Goal: Task Accomplishment & Management: Manage account settings

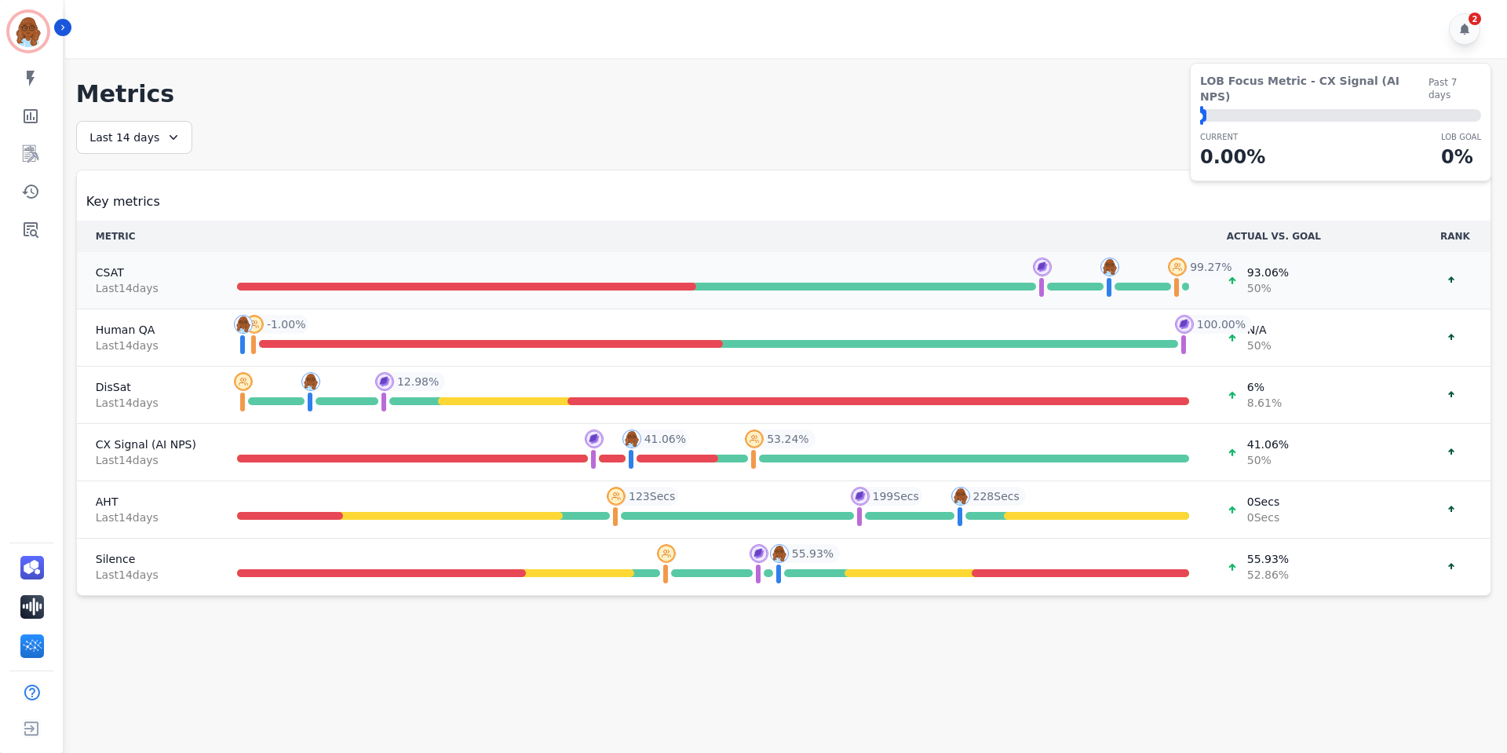
click at [133, 281] on span "Last 14 day s" at bounding box center [148, 288] width 104 height 16
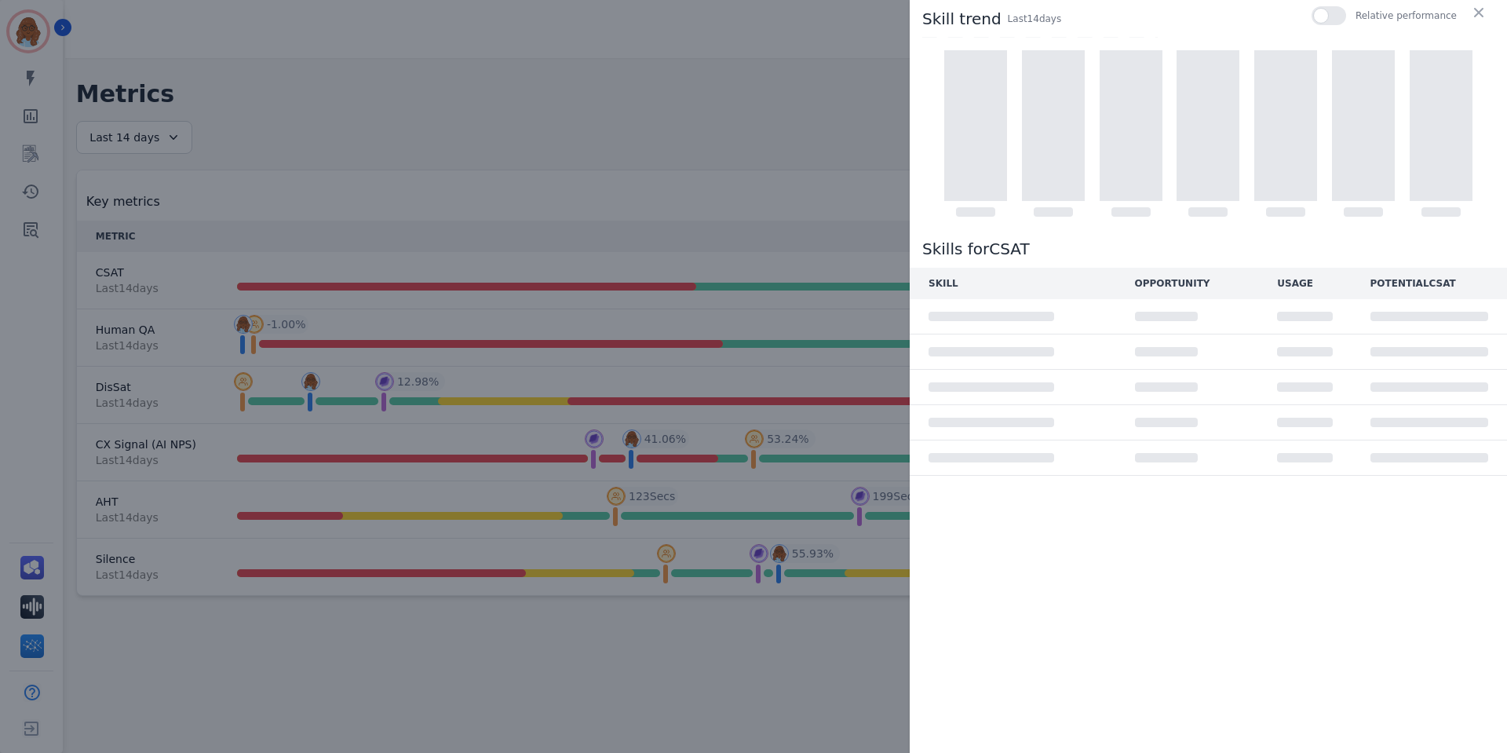
click at [681, 68] on div "Skill trend Last 14 day s Relative performance Skills for CSAT SKILL OPPORTUNIT…" at bounding box center [753, 376] width 1507 height 753
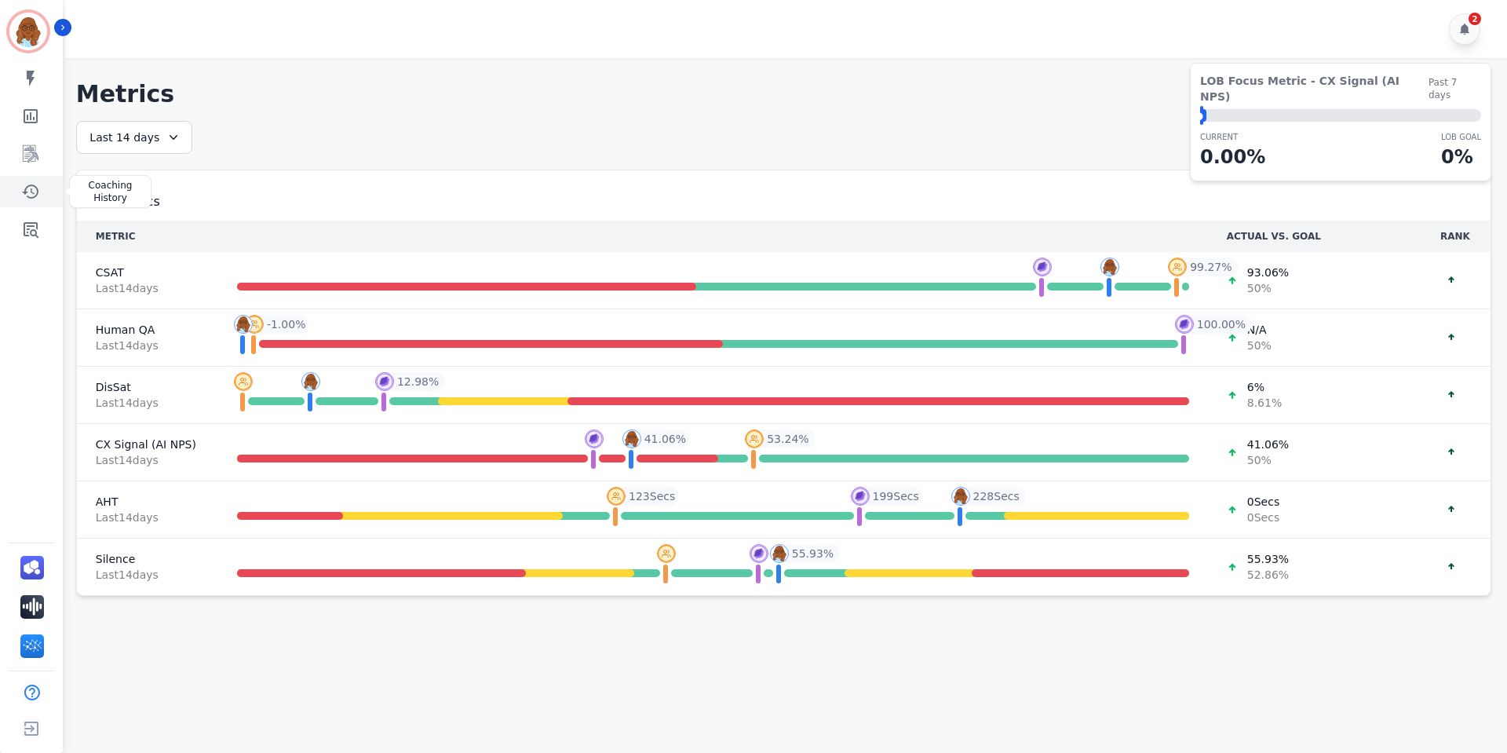
click at [25, 196] on icon "Sidebar" at bounding box center [30, 191] width 19 height 19
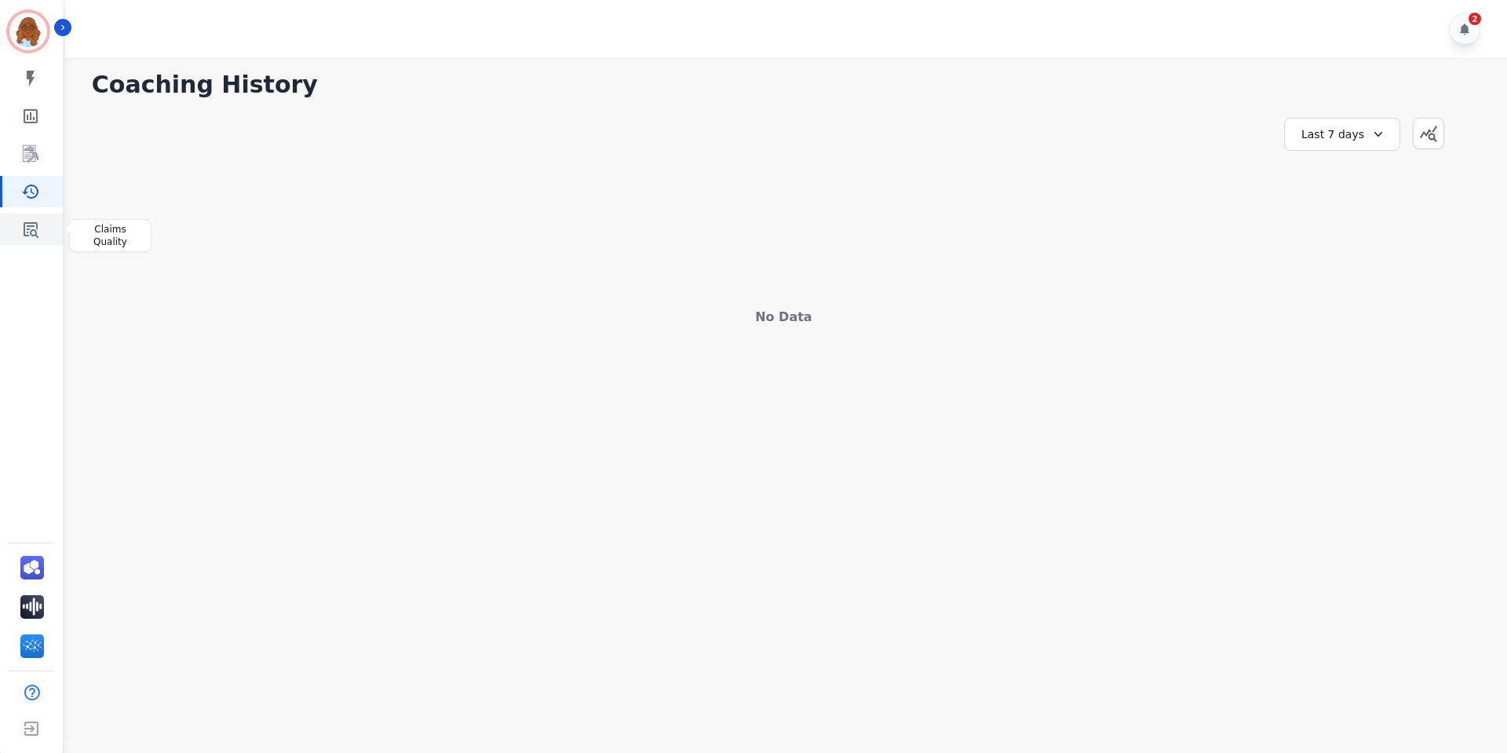
click at [31, 228] on icon "Sidebar" at bounding box center [30, 229] width 19 height 19
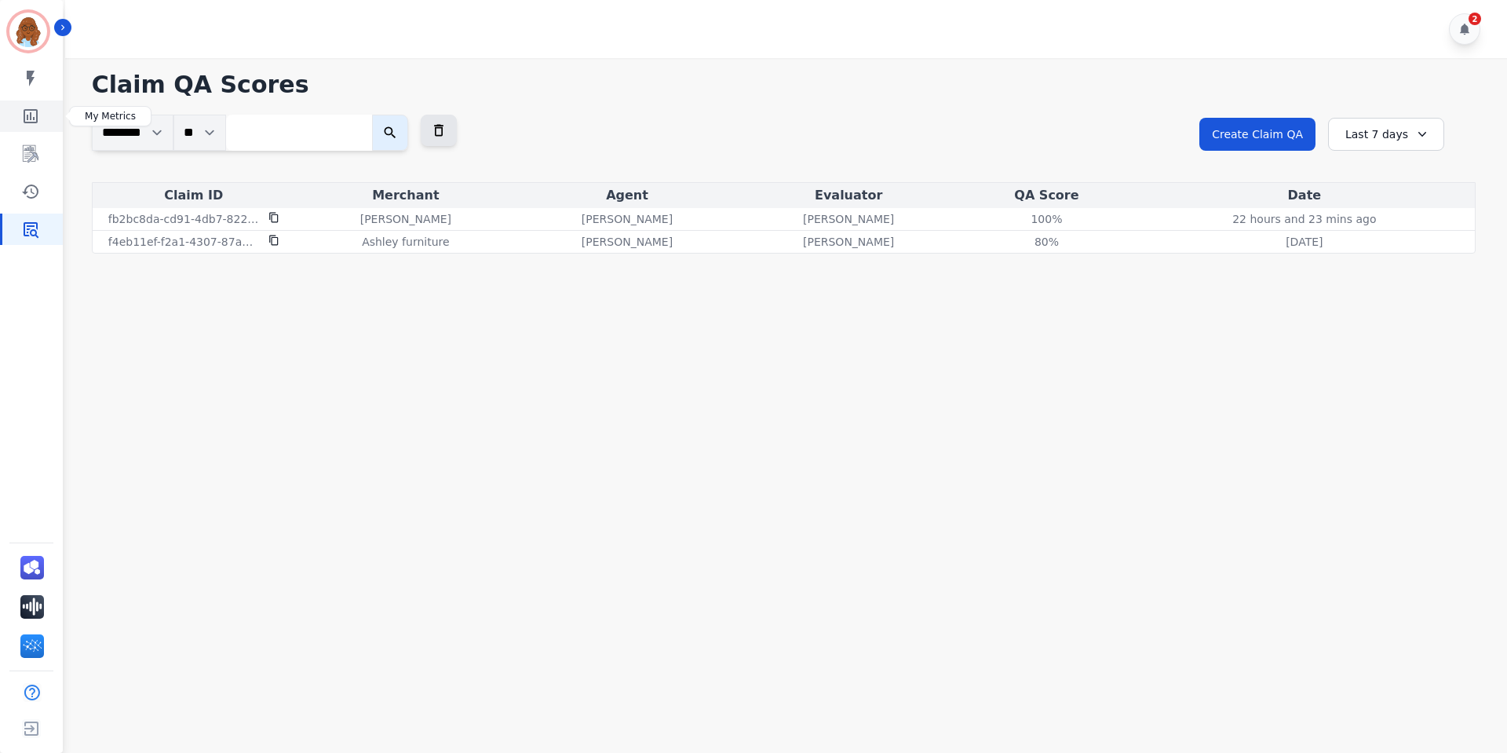
click at [43, 120] on link "Sidebar" at bounding box center [32, 115] width 60 height 31
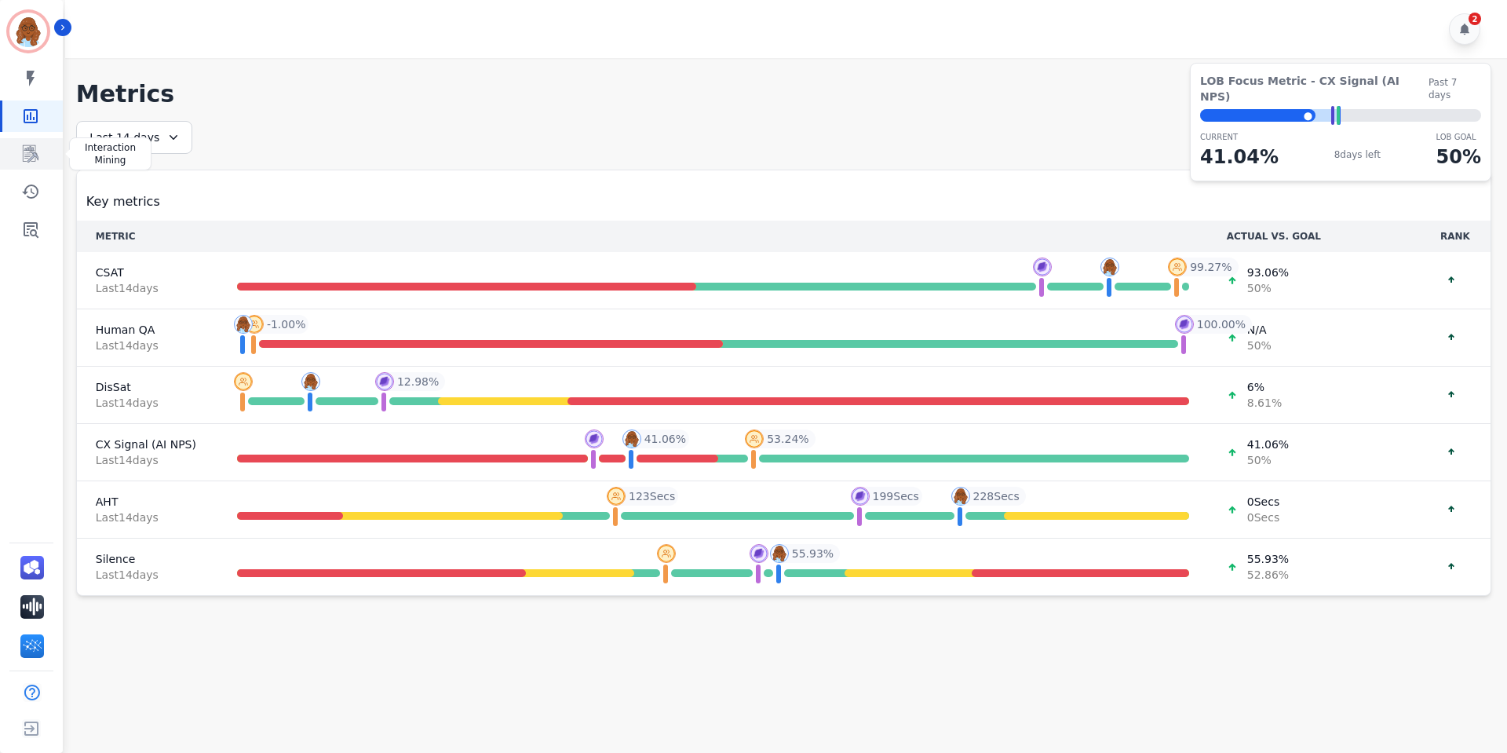
click at [31, 148] on icon "Sidebar" at bounding box center [30, 153] width 19 height 19
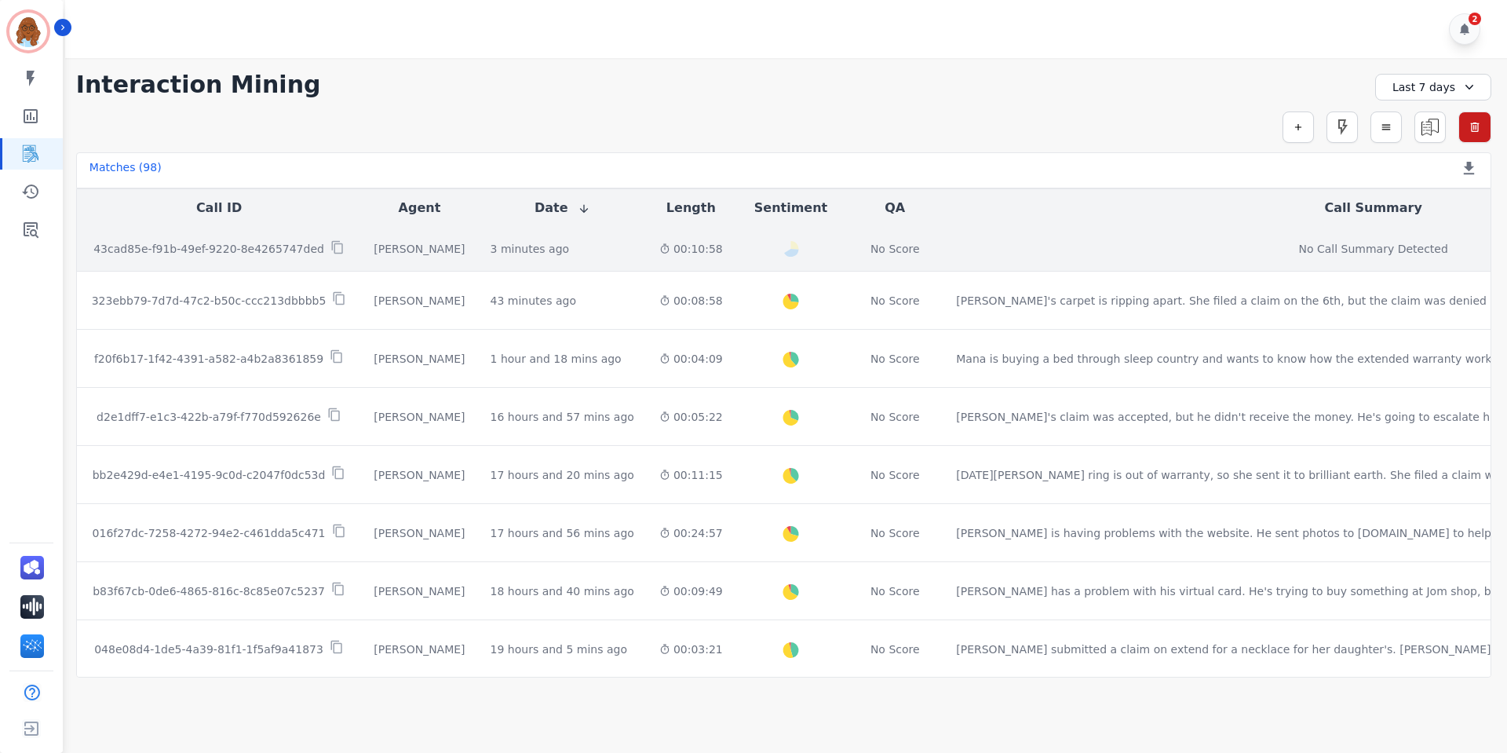
click at [647, 239] on td "00:10:58" at bounding box center [691, 249] width 89 height 45
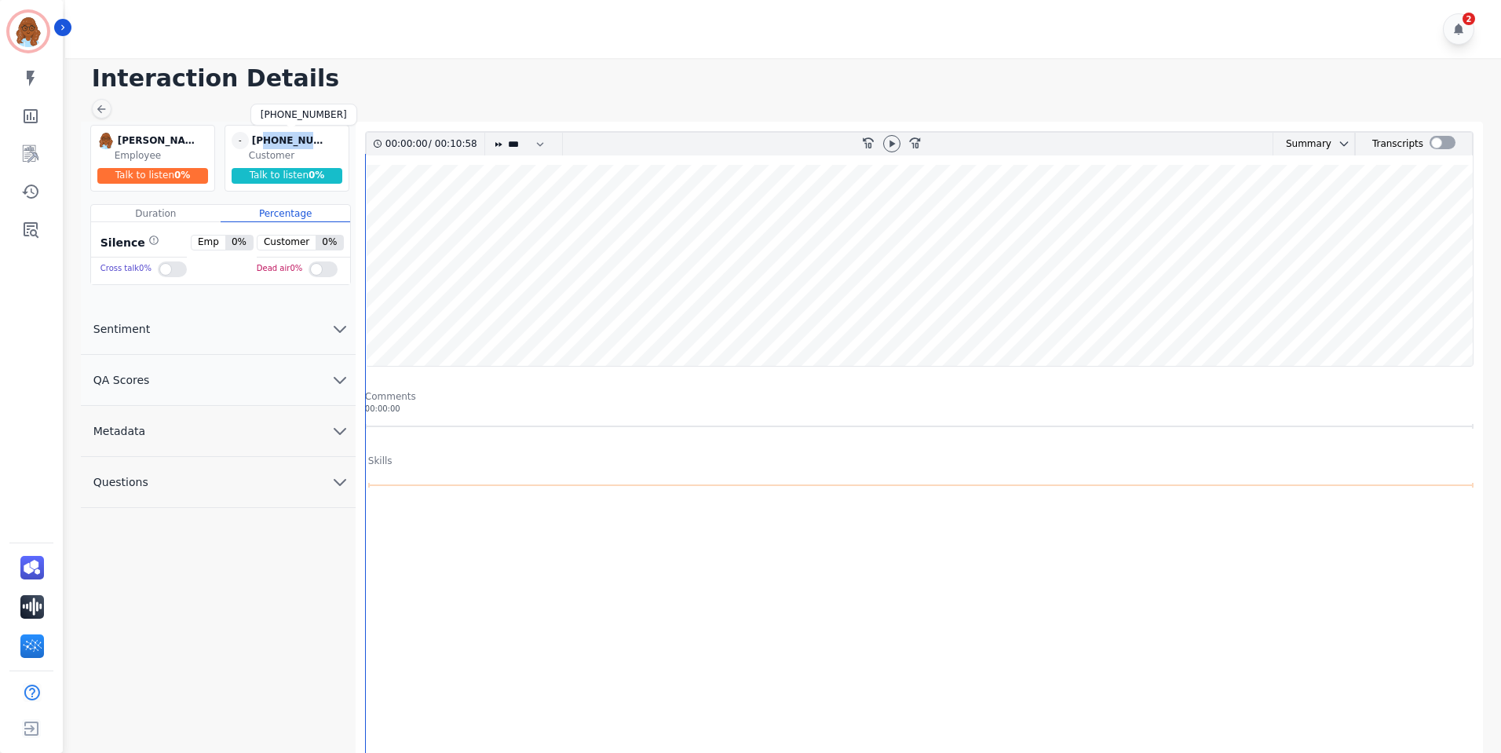
drag, startPoint x: 316, startPoint y: 140, endPoint x: 266, endPoint y: 146, distance: 50.6
click at [266, 146] on div "[PHONE_NUMBER]" at bounding box center [291, 140] width 79 height 17
copy div "9453330691"
click at [38, 185] on icon "Sidebar" at bounding box center [30, 191] width 19 height 19
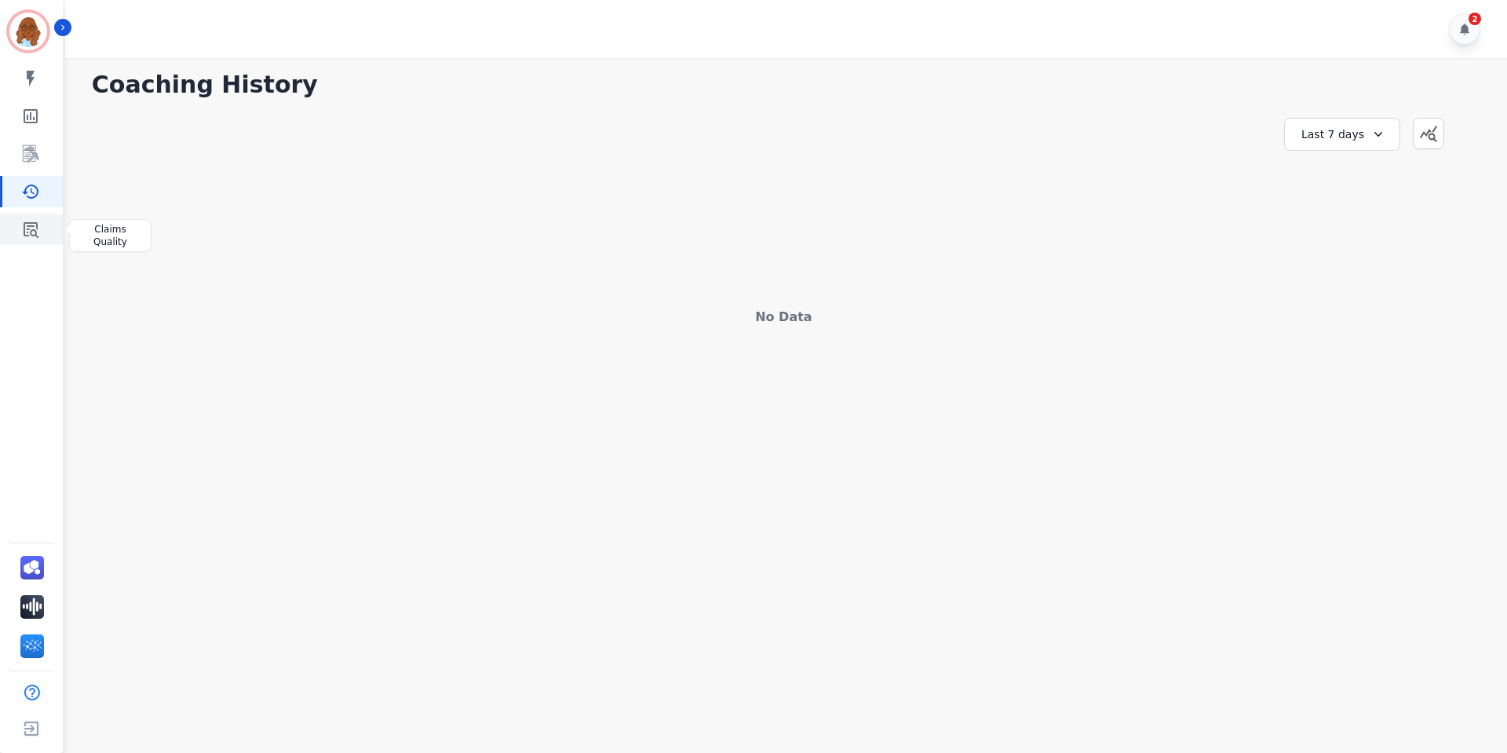
click at [46, 228] on link "Sidebar" at bounding box center [32, 229] width 60 height 31
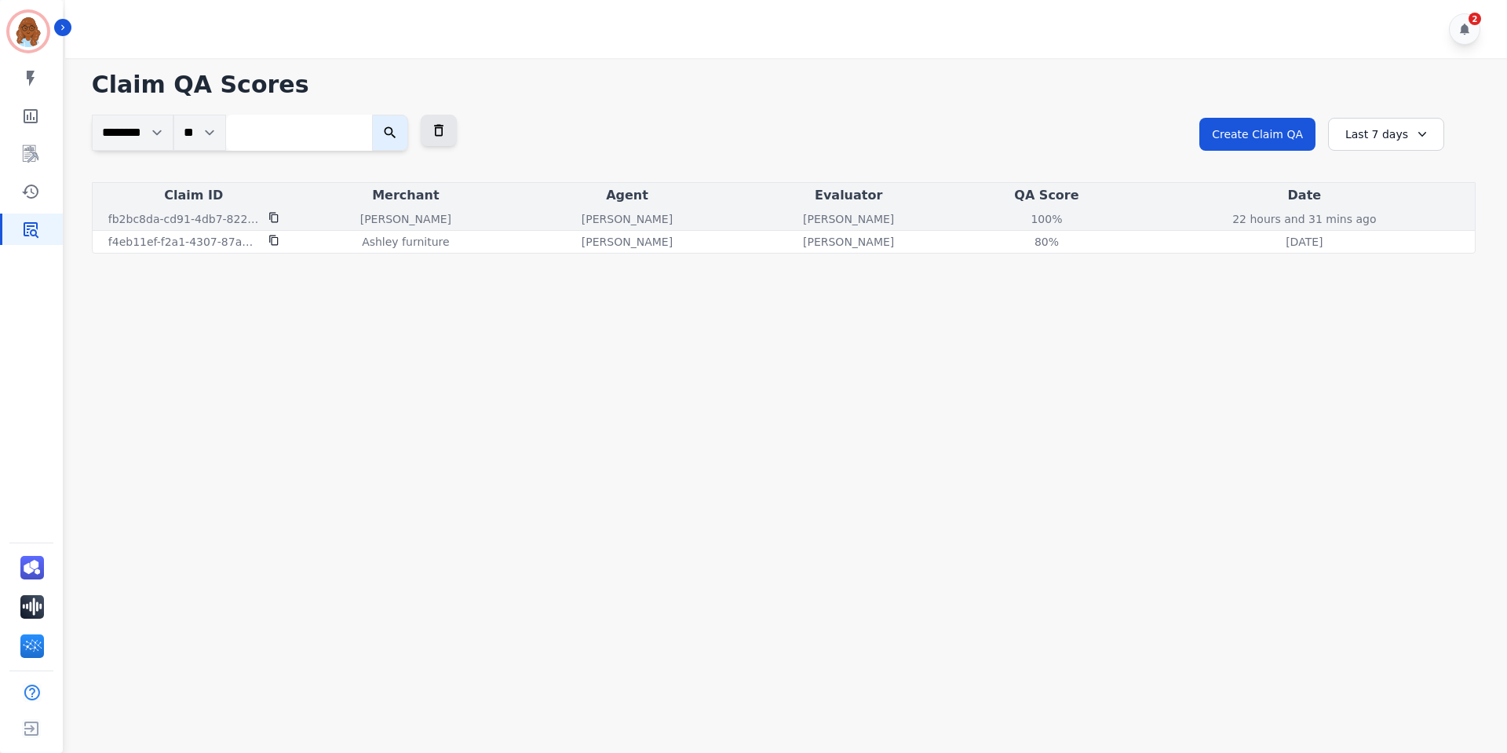
click at [426, 213] on p "[PERSON_NAME]" at bounding box center [405, 219] width 91 height 16
click at [1269, 225] on p "22 hours and 31 mins ago" at bounding box center [1304, 219] width 144 height 16
click at [1021, 217] on div "100%" at bounding box center [1046, 219] width 71 height 16
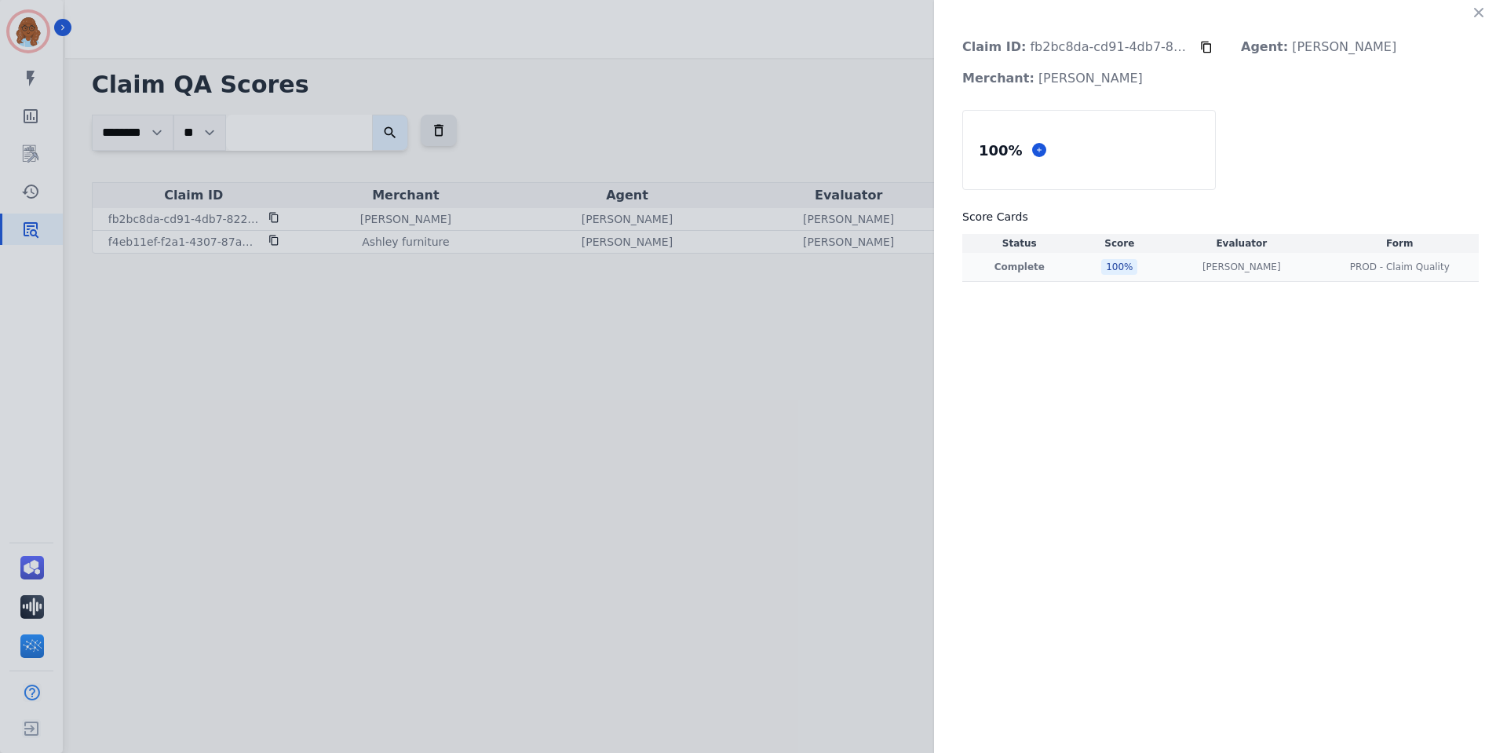
click at [1214, 258] on td "[PERSON_NAME] [PERSON_NAME]" at bounding box center [1242, 267] width 158 height 29
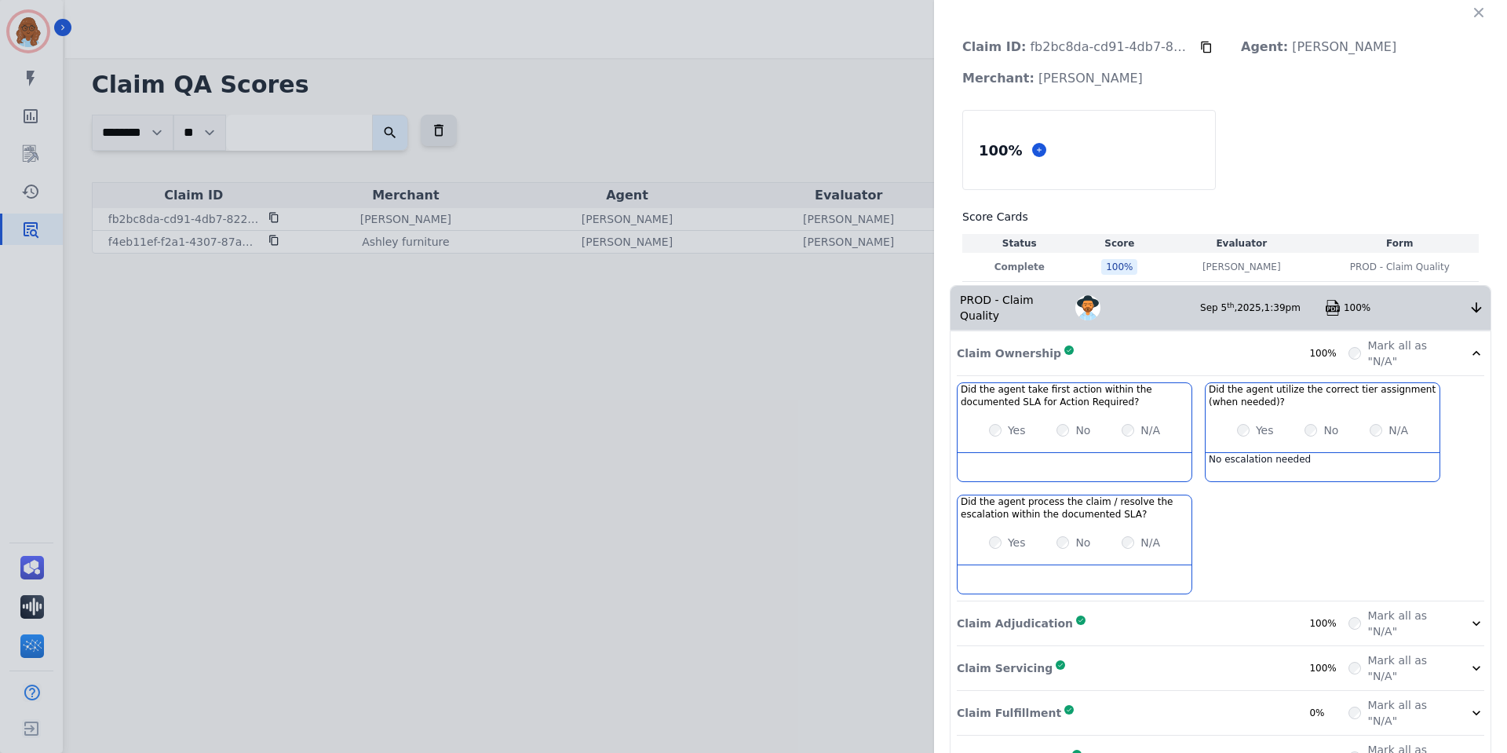
click at [1273, 608] on div "Claim Adjudication Complete 100%" at bounding box center [1153, 623] width 392 height 31
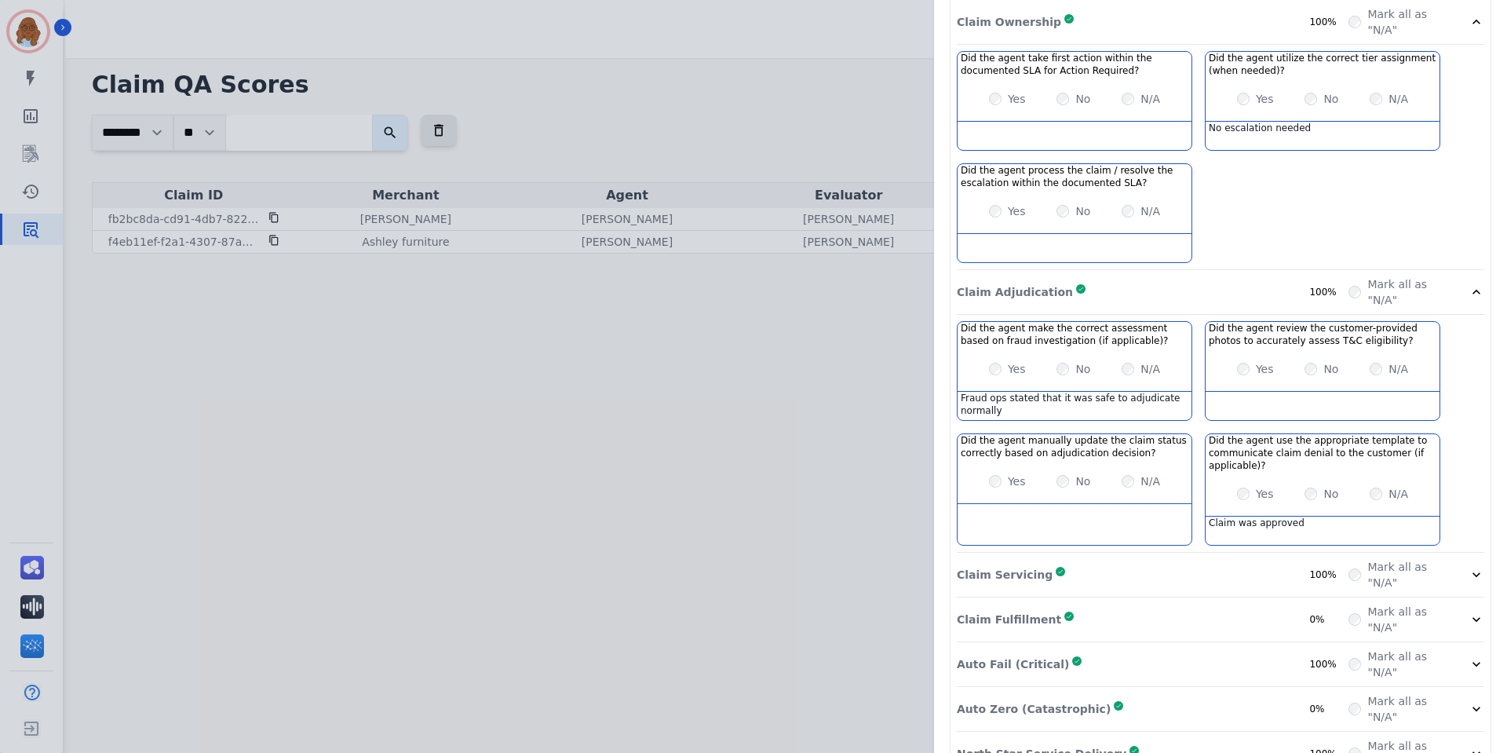
scroll to position [356, 0]
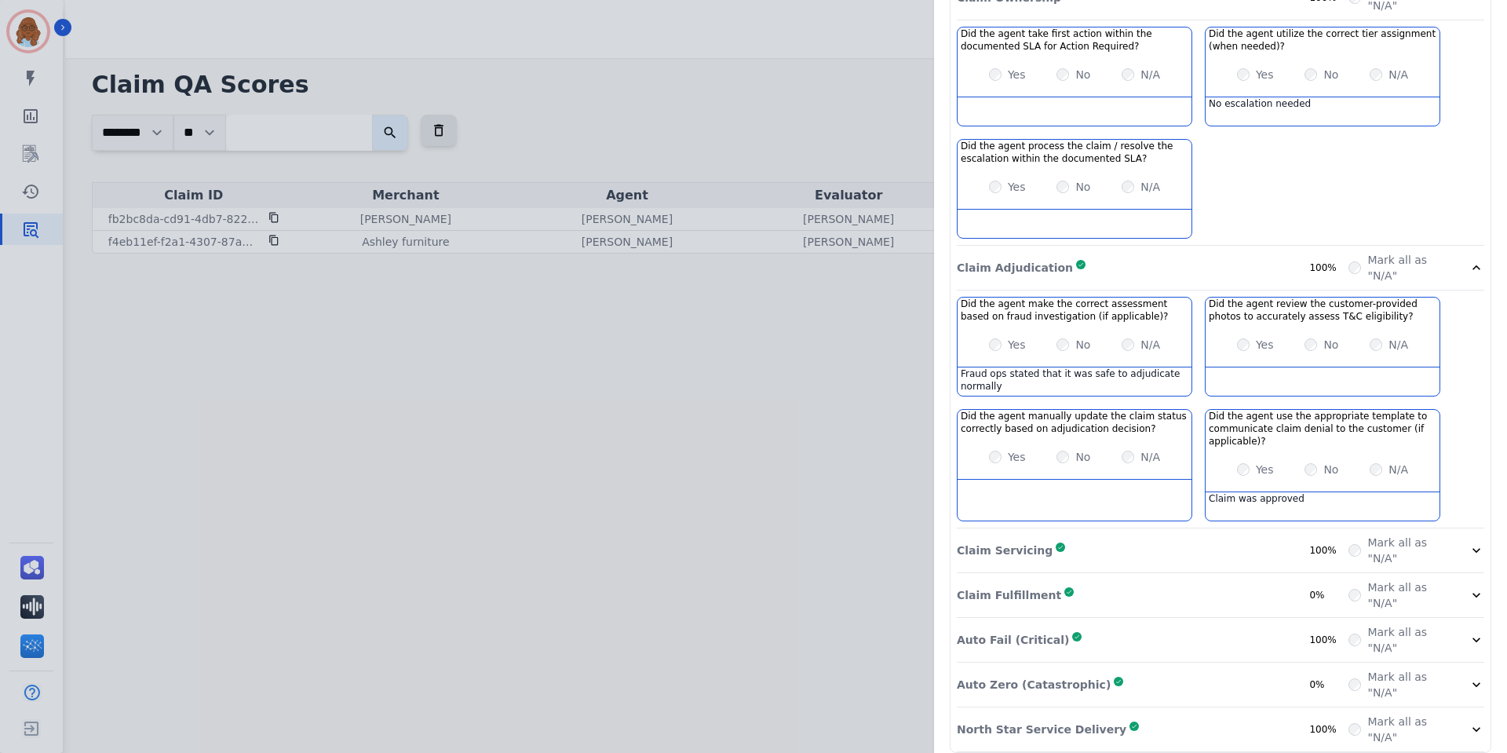
click at [1158, 535] on div "Claim Servicing Complete 100%" at bounding box center [1153, 550] width 392 height 31
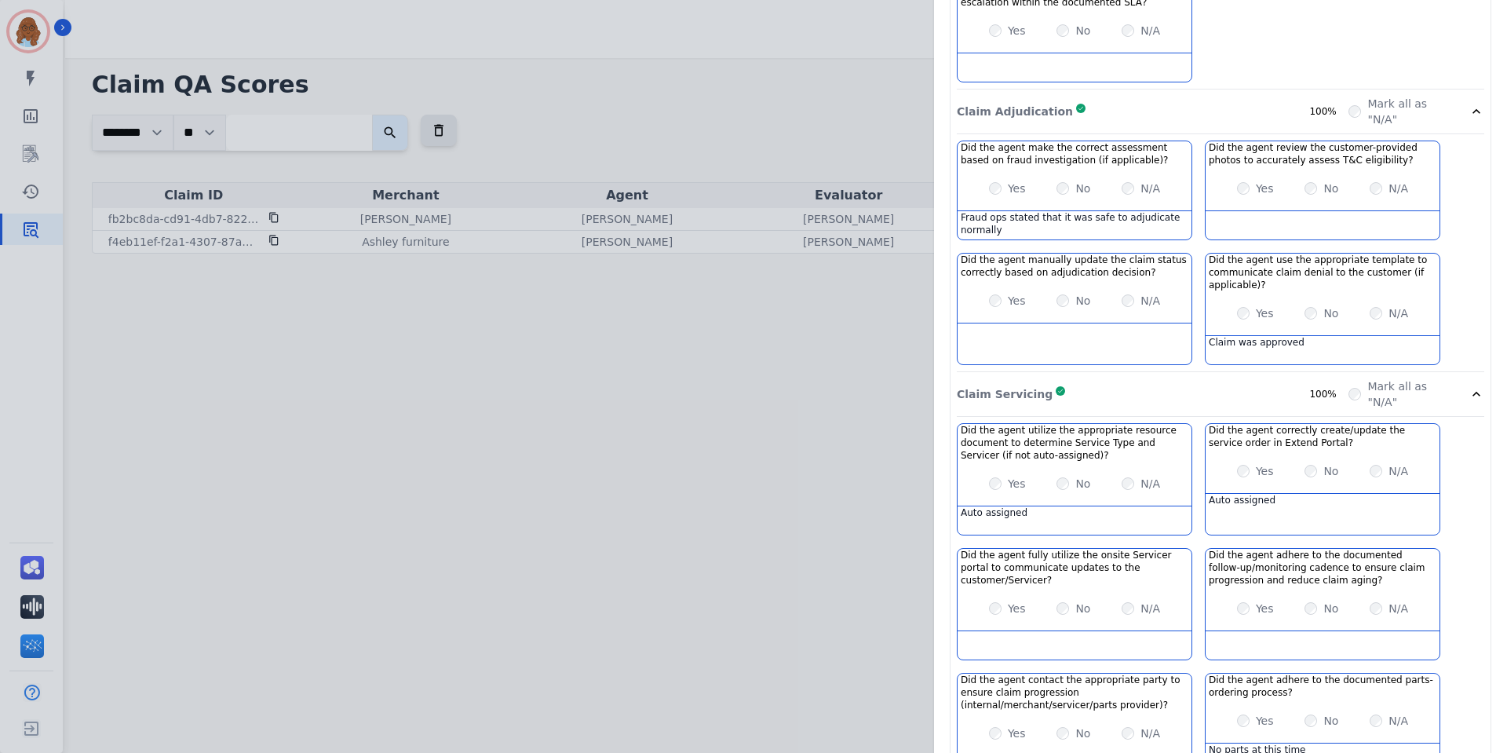
scroll to position [513, 0]
click at [750, 367] on div "Claim ID: fb2bc8da-cd91-4db7-822e-33ab6391192b Agent: [PERSON_NAME] Merchant: […" at bounding box center [753, 376] width 1507 height 753
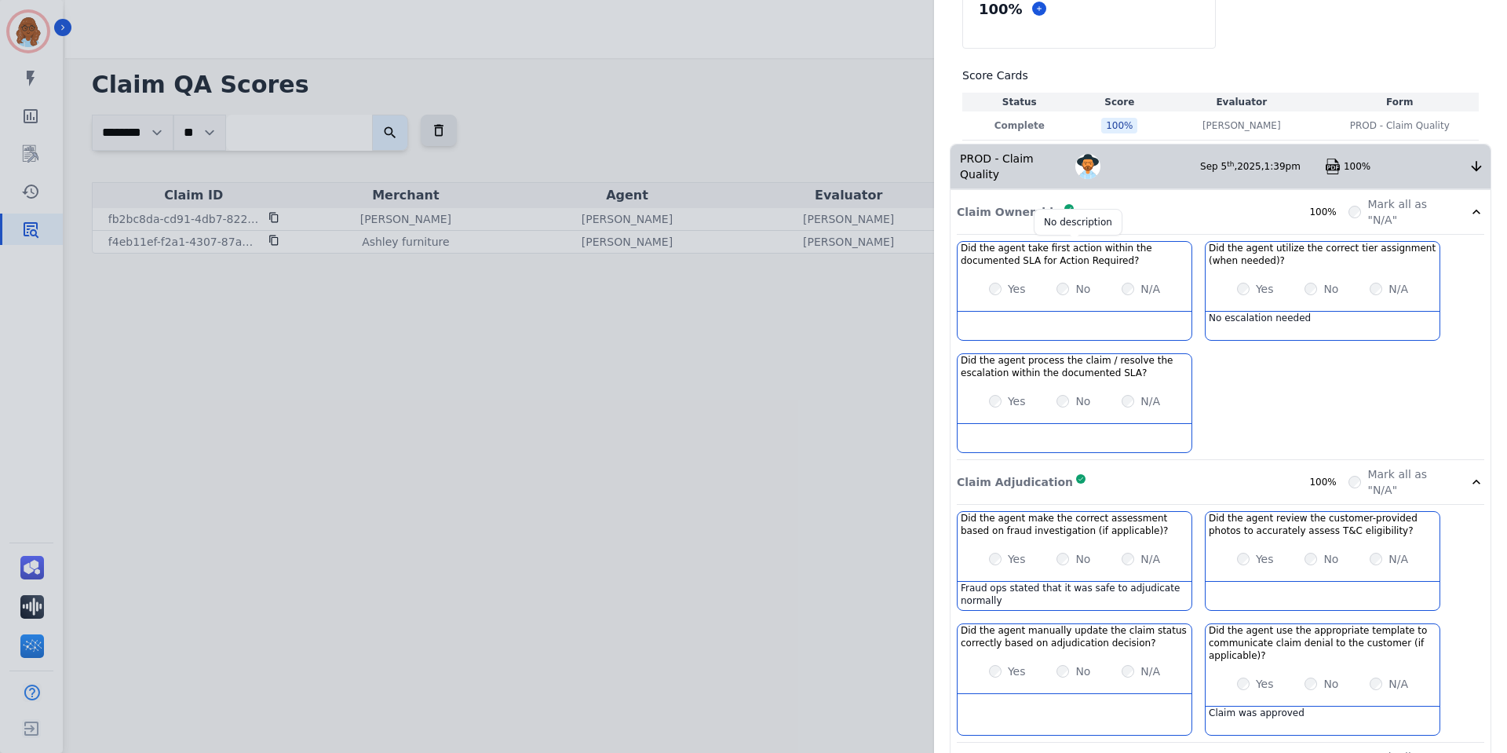
scroll to position [0, 0]
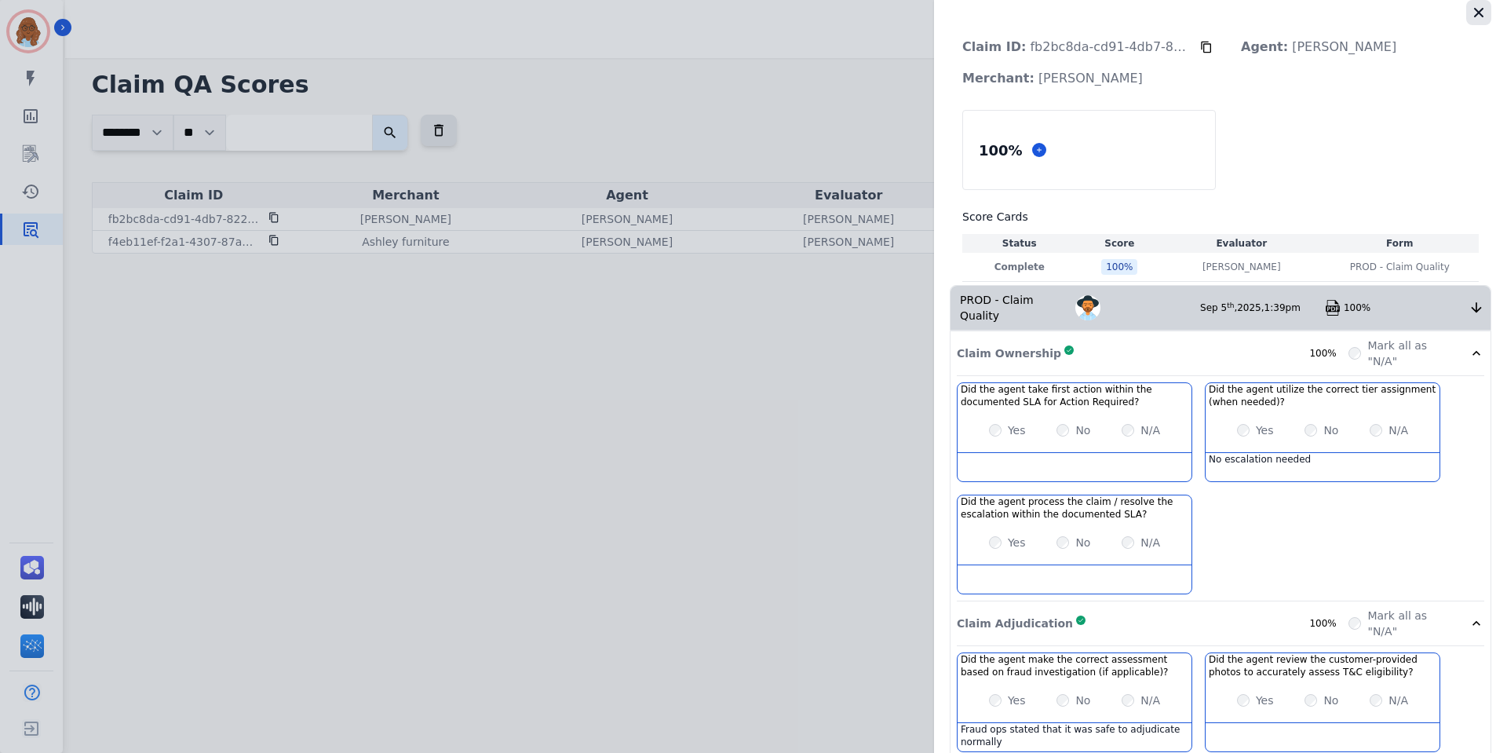
click at [1471, 13] on icon "button" at bounding box center [1479, 13] width 16 height 16
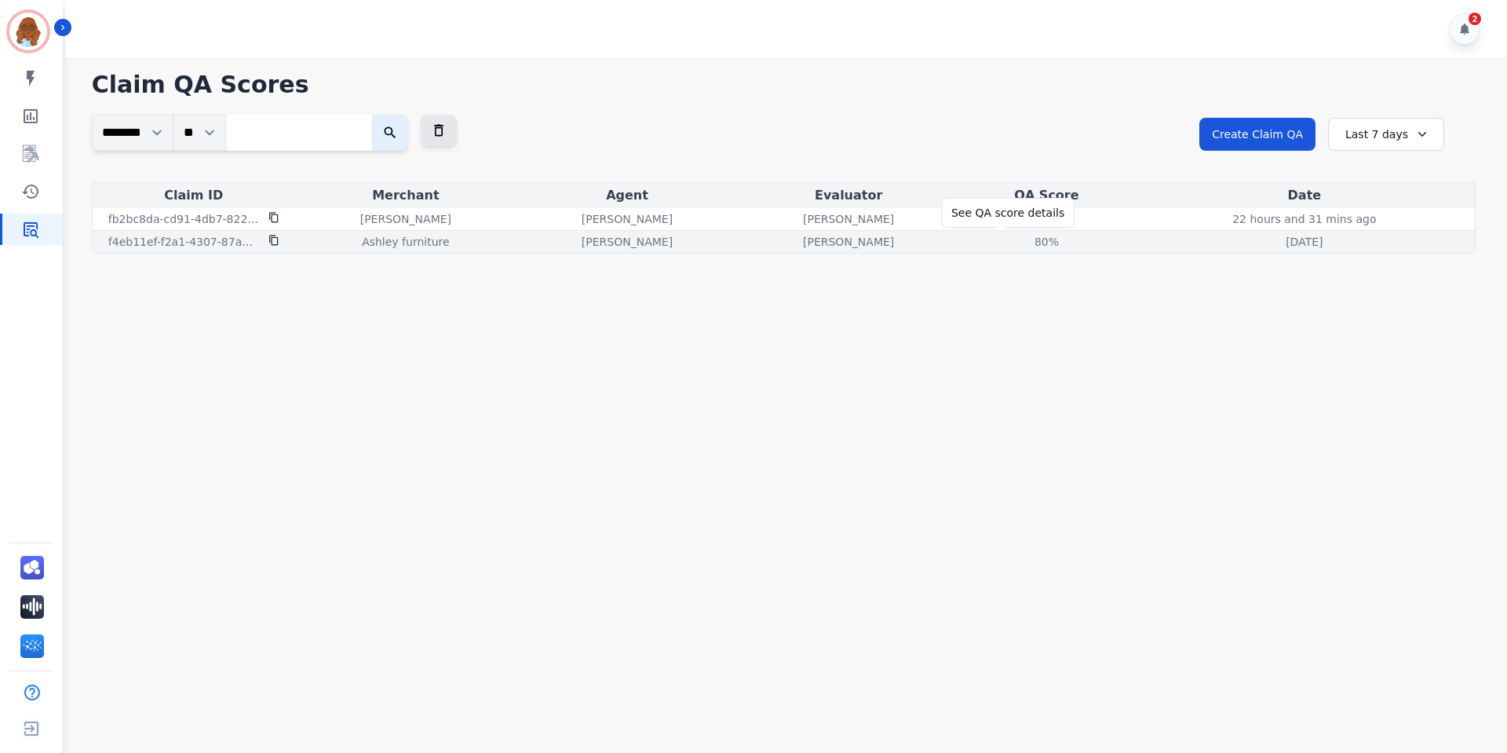
click at [1011, 239] on div "80%" at bounding box center [1046, 242] width 71 height 16
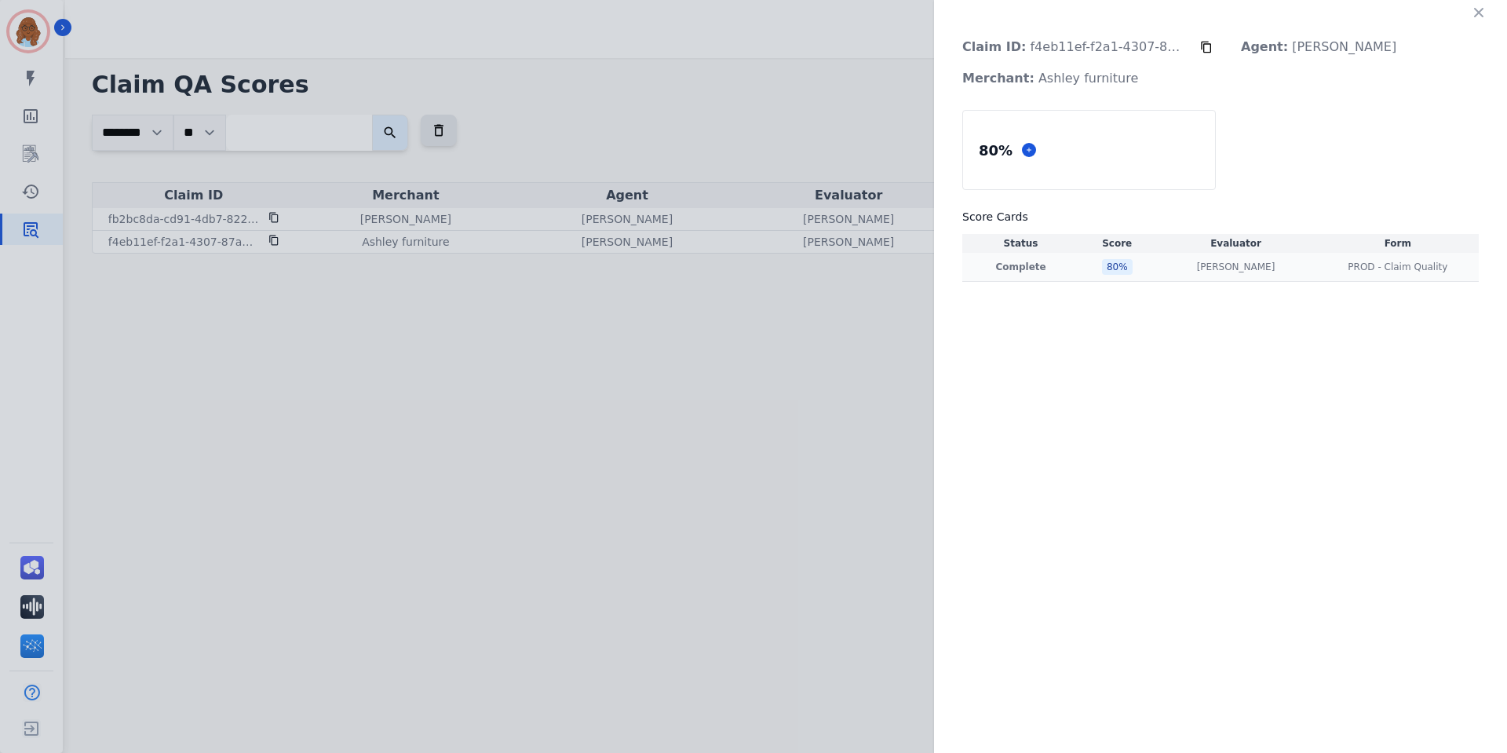
click at [1250, 274] on td "[PERSON_NAME] [PERSON_NAME]" at bounding box center [1236, 267] width 162 height 29
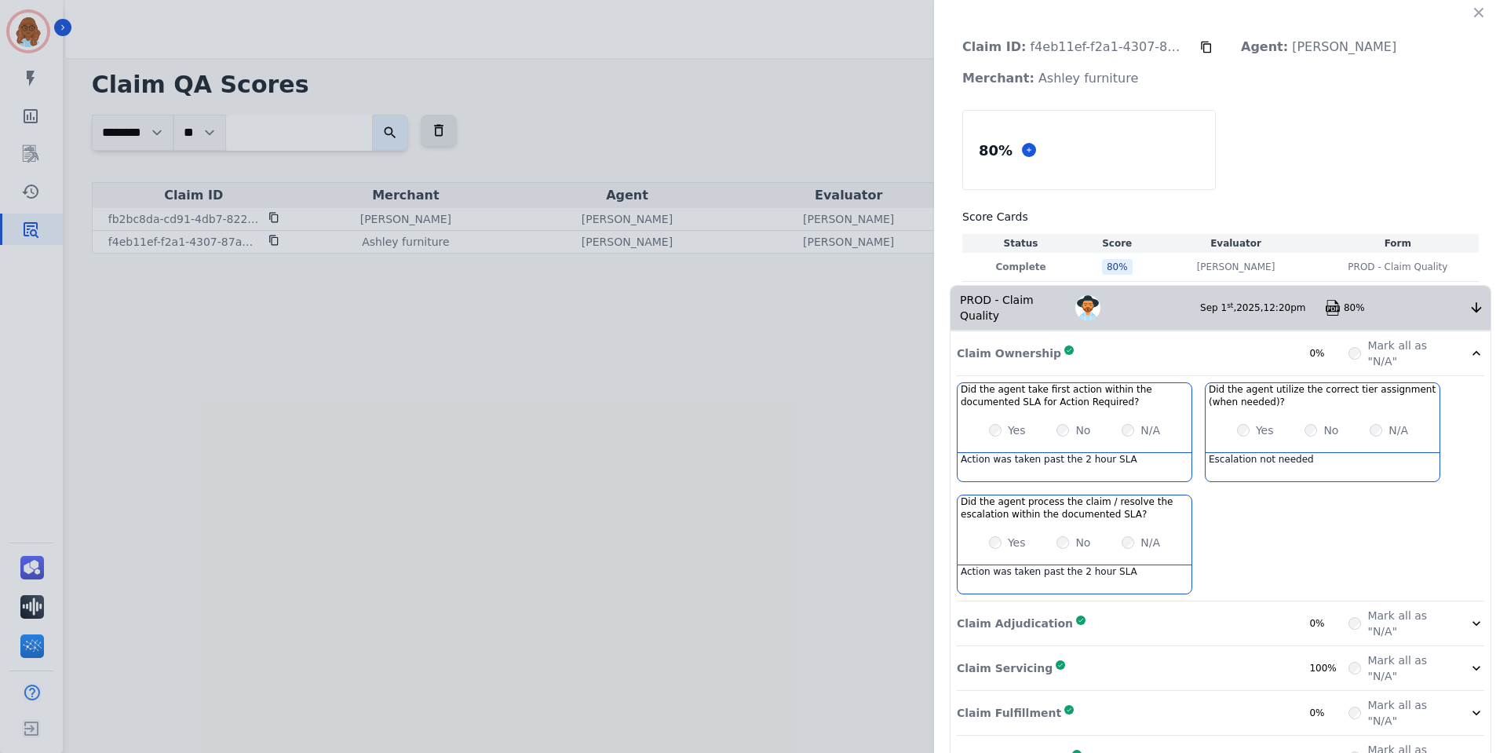
click at [279, 239] on div "Claim ID: f4eb11ef-f2a1-4307-87a2-a547d2471405 Agent: [PERSON_NAME] Merchant: A…" at bounding box center [753, 376] width 1507 height 753
click at [1200, 47] on icon at bounding box center [1206, 47] width 13 height 13
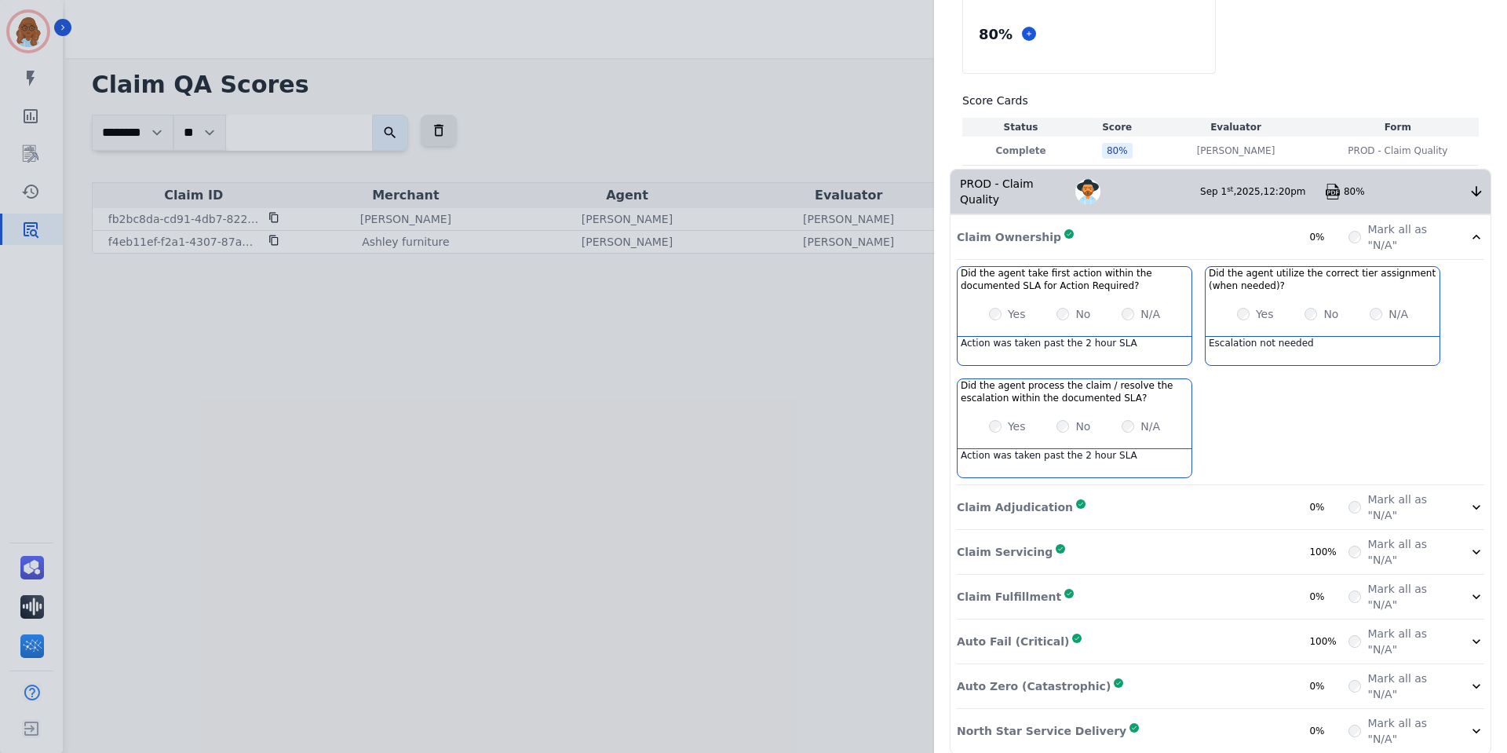
scroll to position [118, 0]
click at [1165, 606] on div "Claim Fulfillment Complete 0%" at bounding box center [1153, 594] width 392 height 31
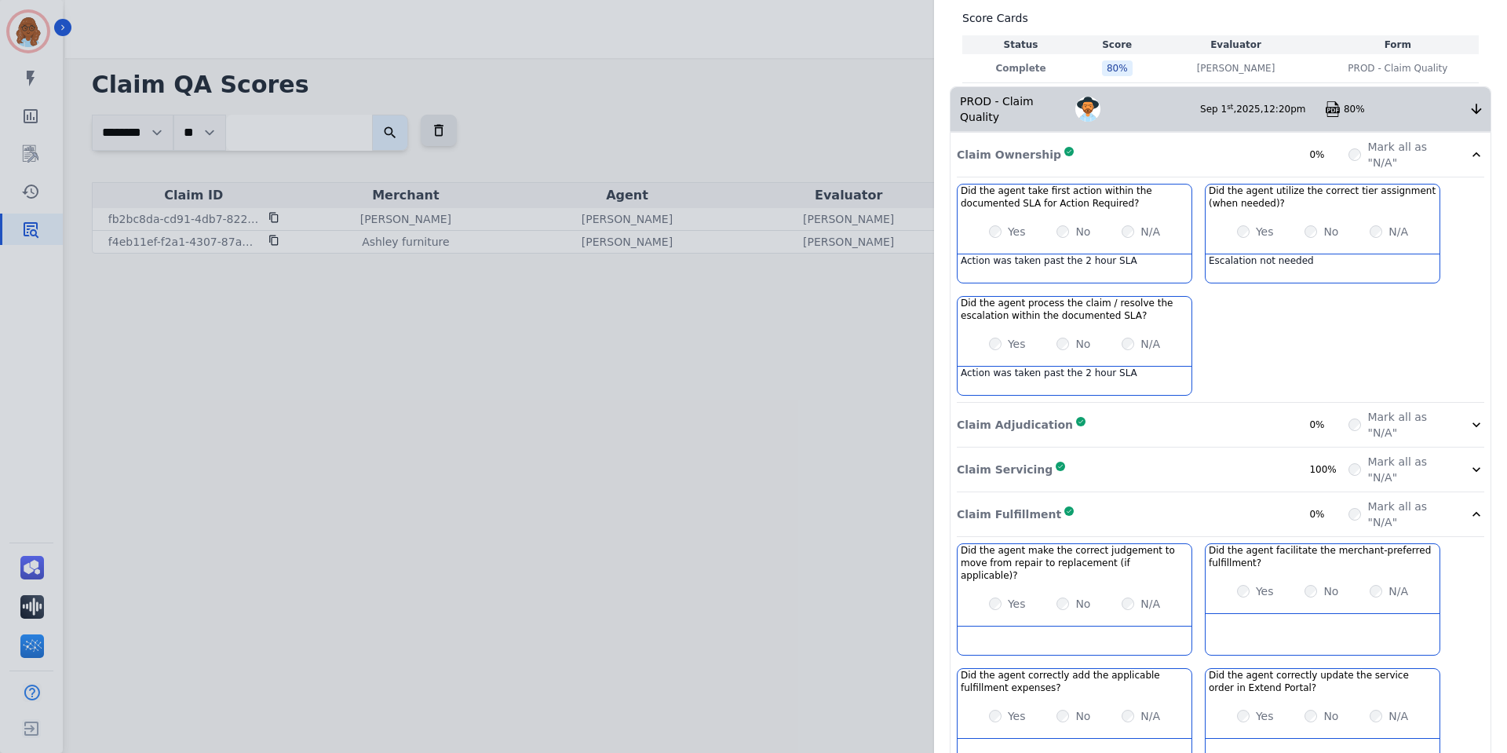
scroll to position [343, 0]
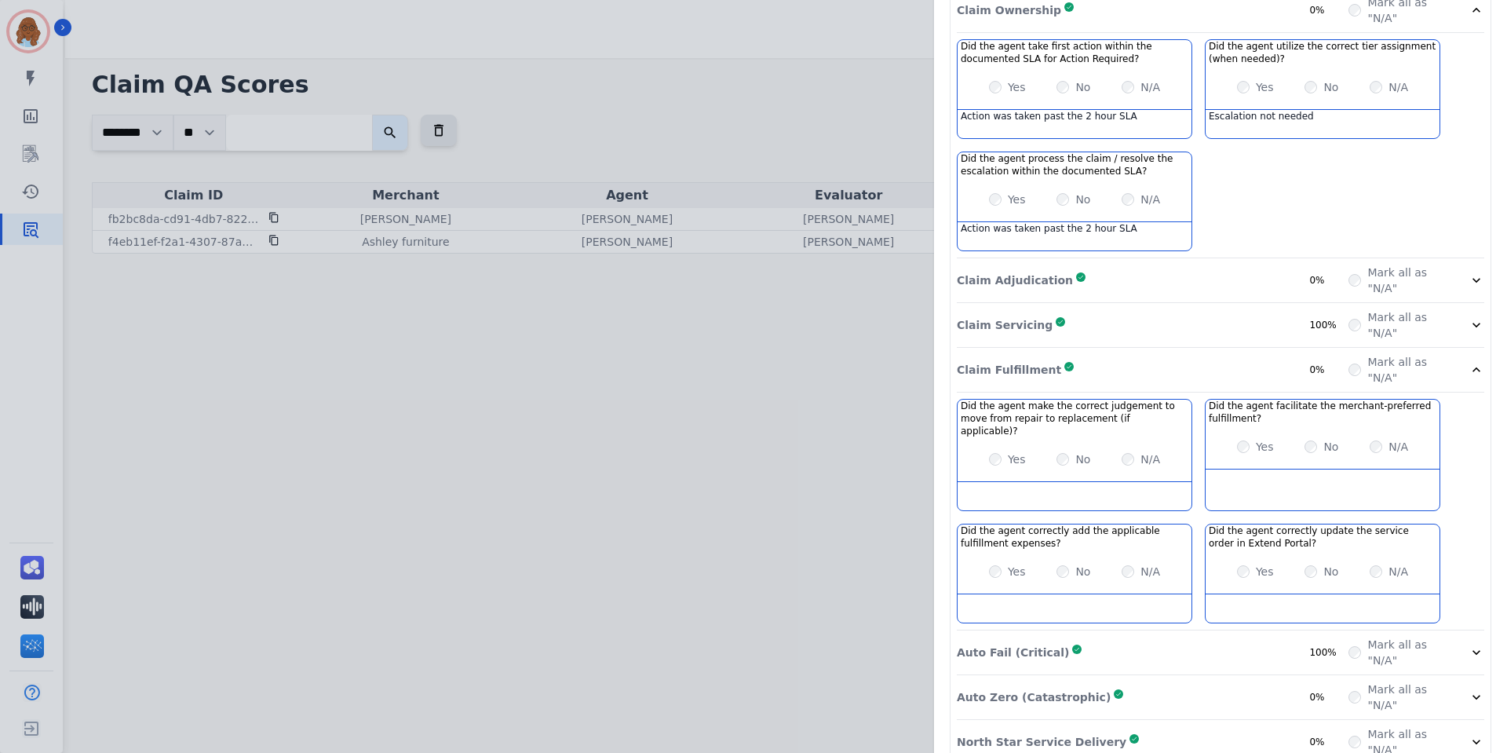
click at [1152, 637] on div "Auto Fail (Critical) Complete 100%" at bounding box center [1153, 652] width 392 height 31
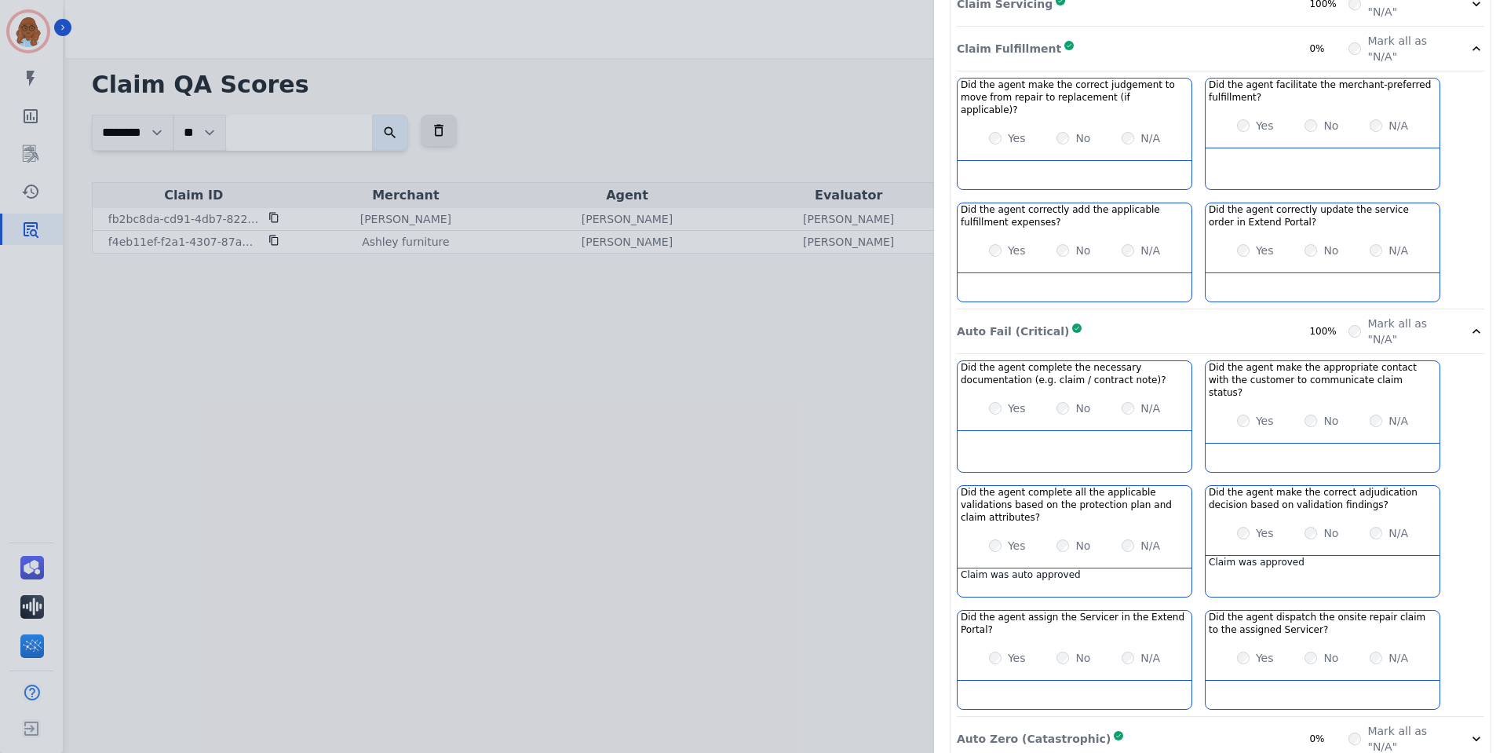
scroll to position [681, 0]
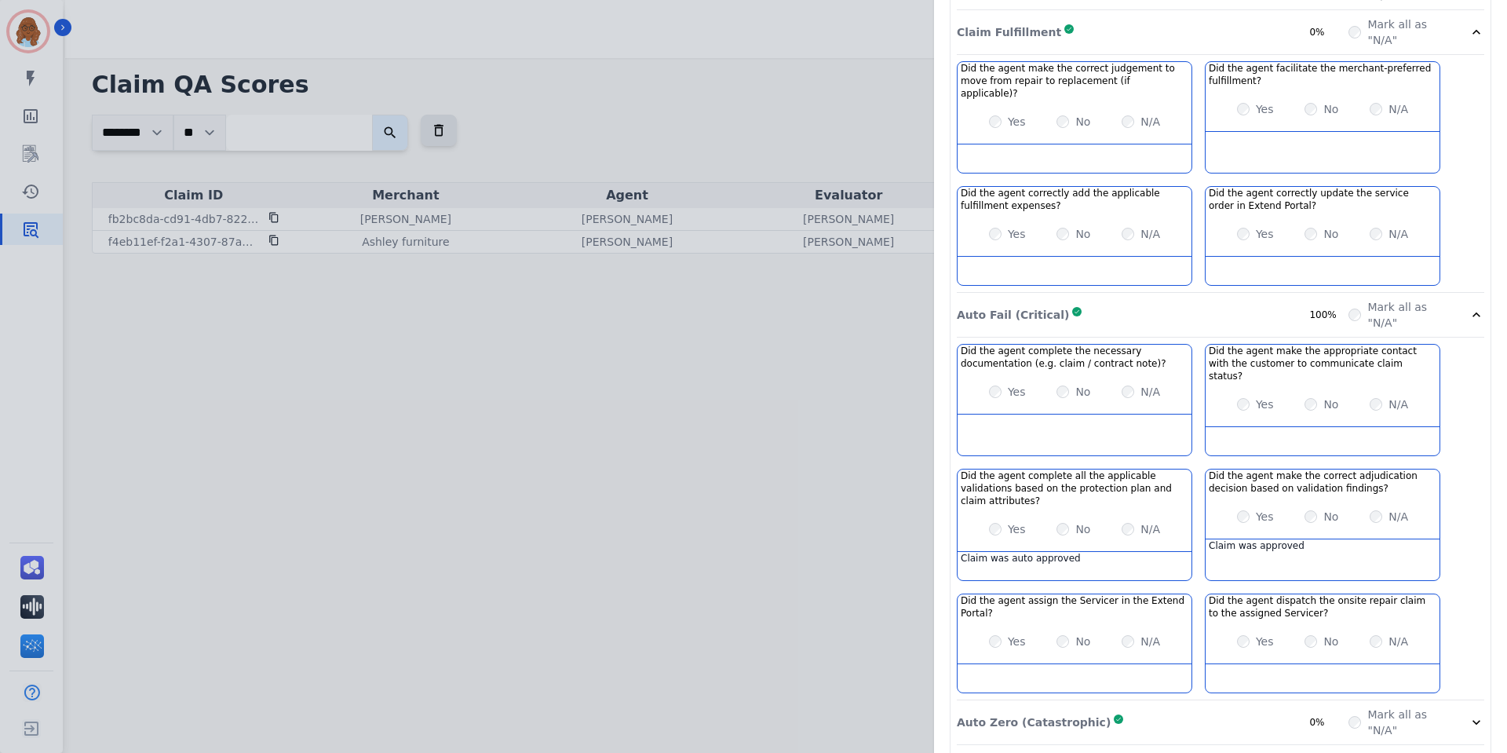
click at [1126, 707] on div "Auto Zero (Catastrophic) Complete 0%" at bounding box center [1153, 722] width 392 height 31
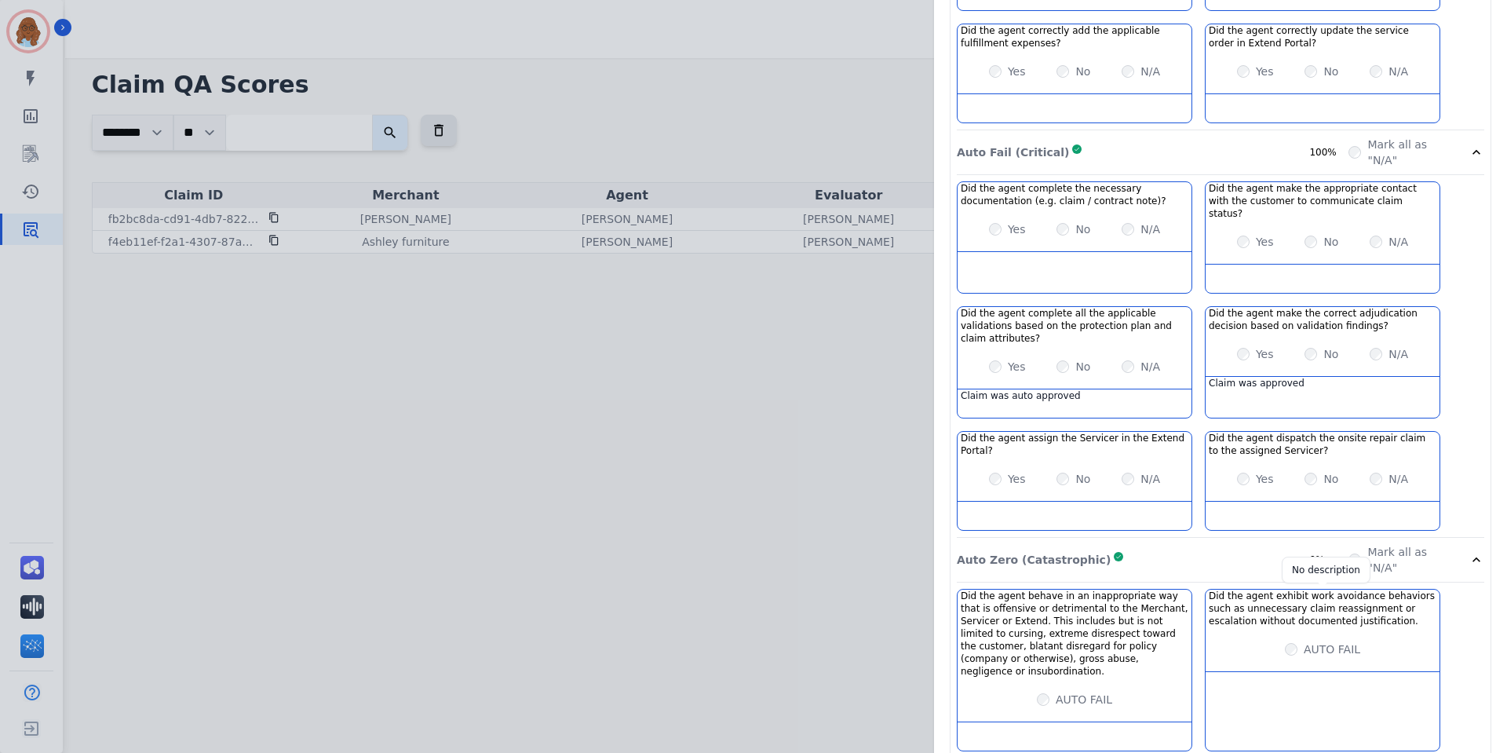
scroll to position [844, 0]
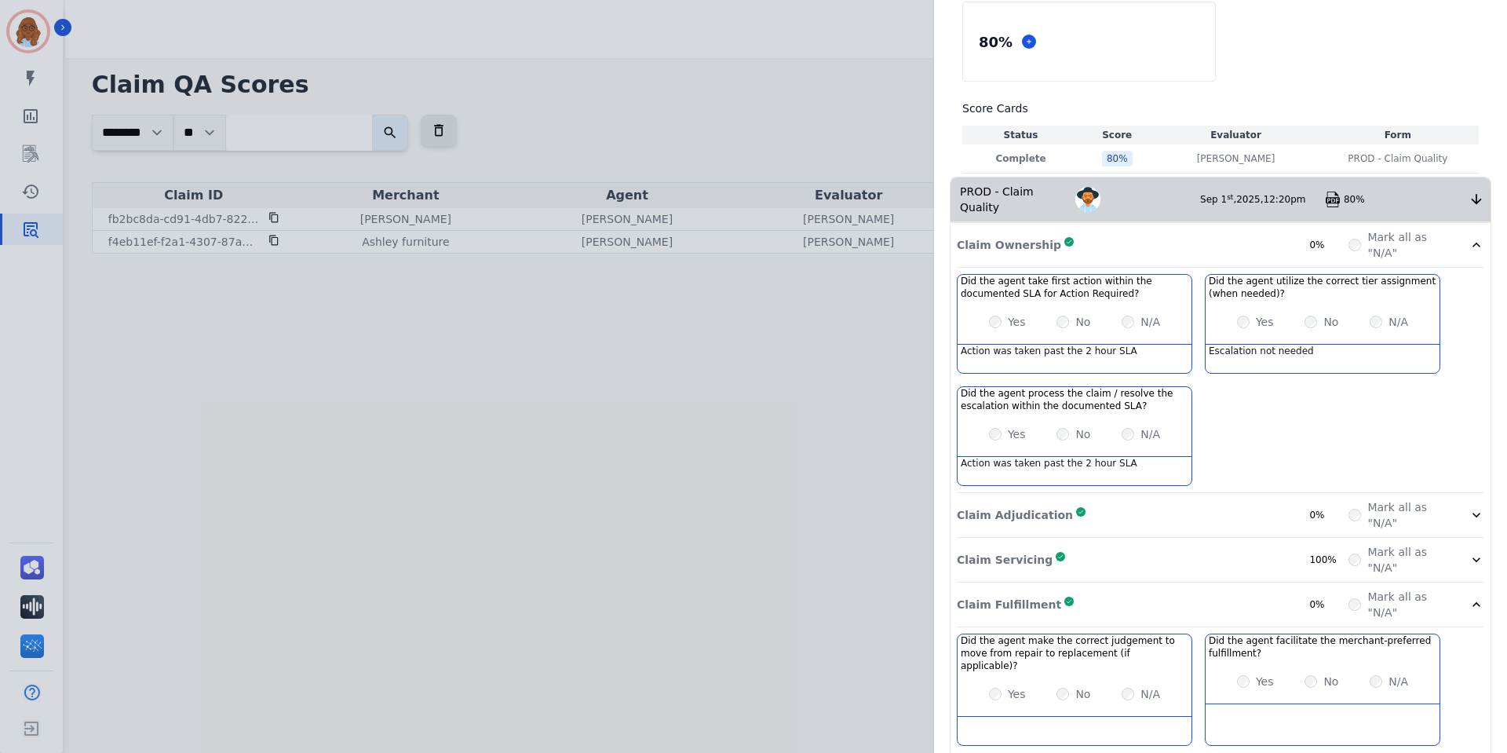
scroll to position [0, 0]
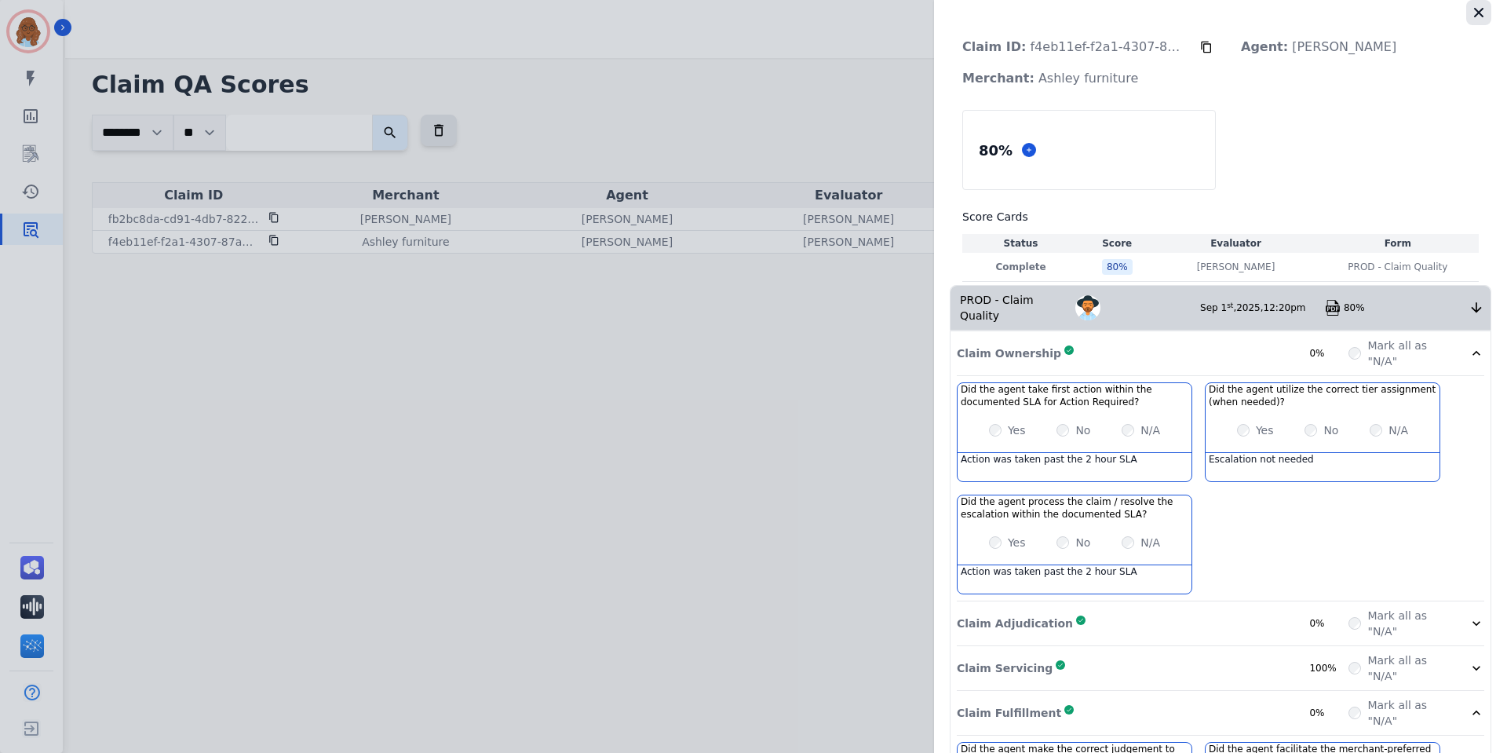
click at [1475, 13] on icon "button" at bounding box center [1479, 13] width 16 height 16
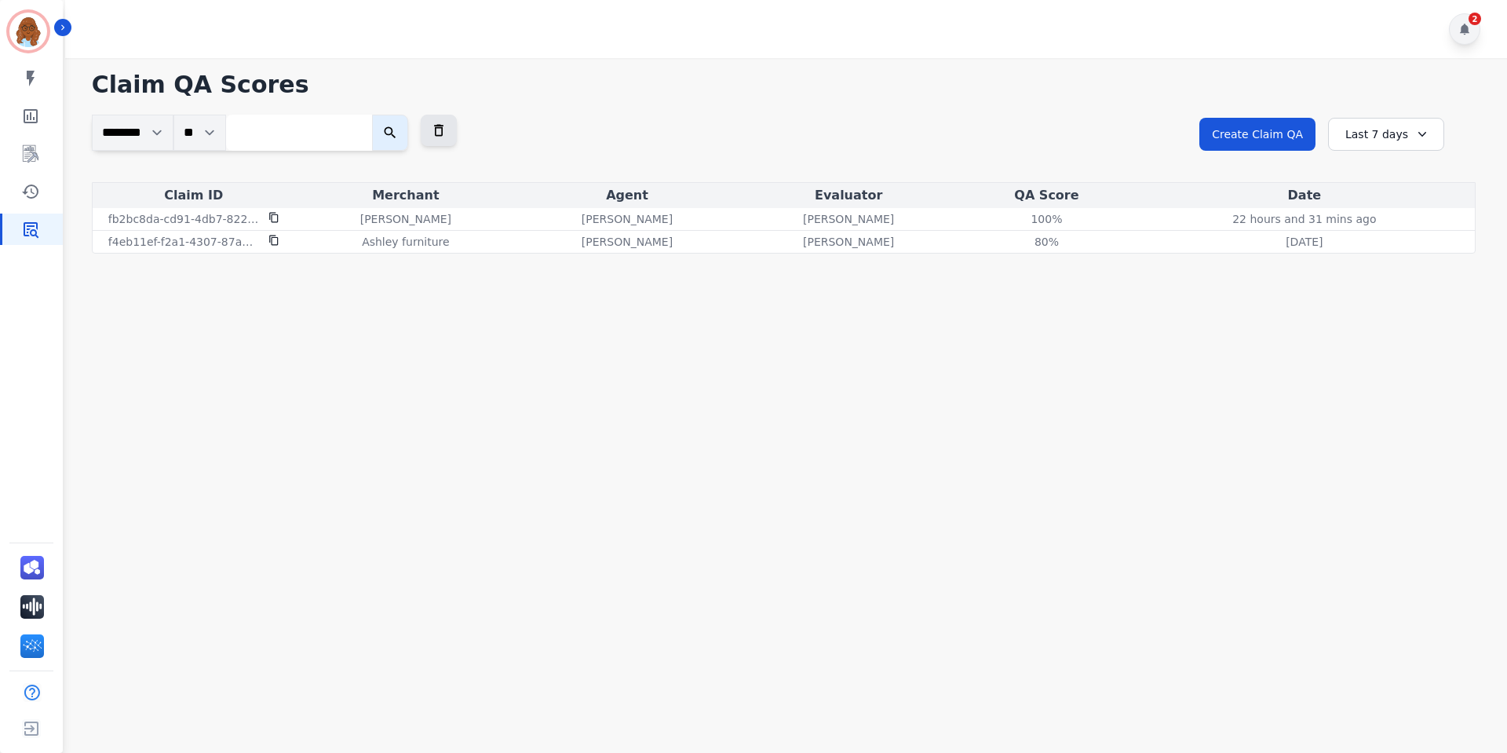
click at [1465, 20] on div "2" at bounding box center [1464, 28] width 31 height 31
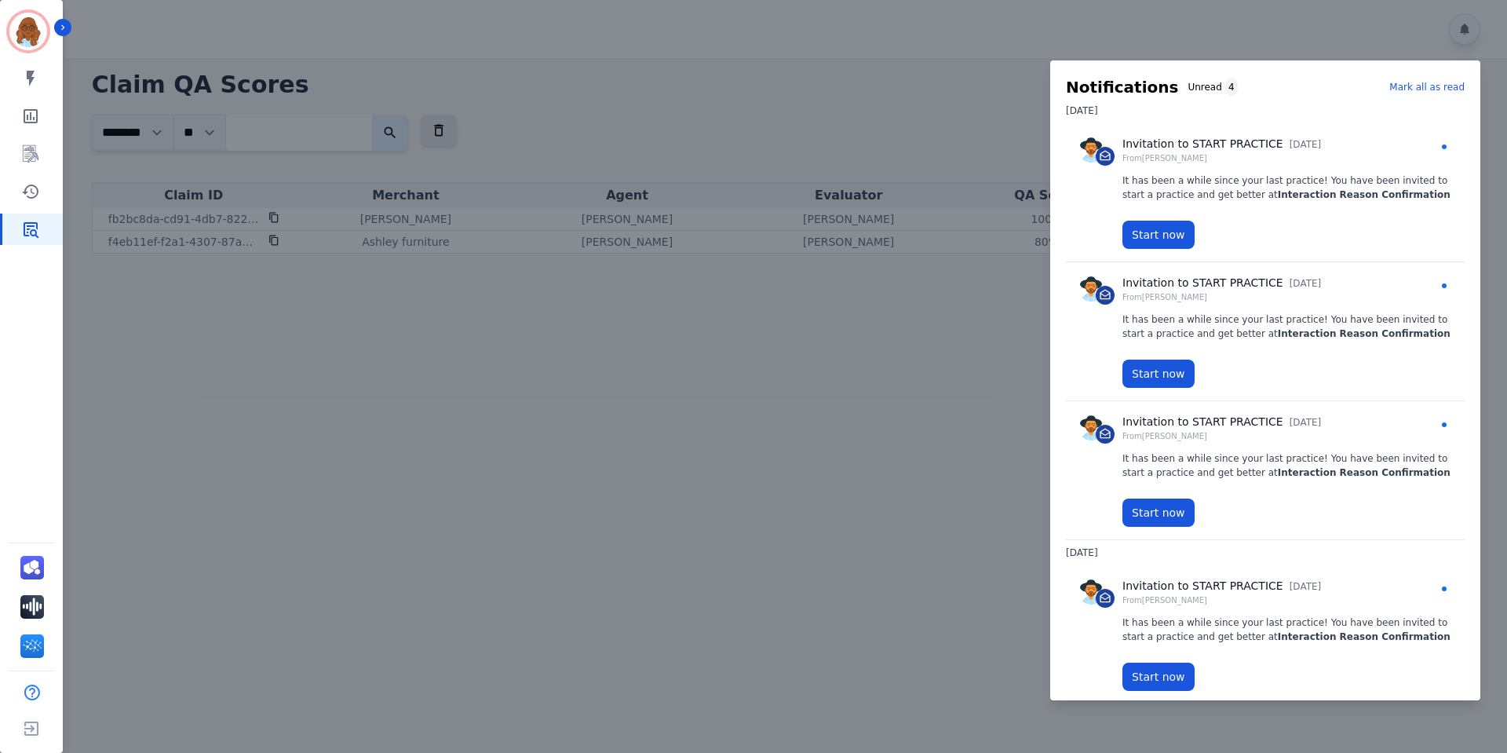
click at [1443, 89] on p "Mark all as read" at bounding box center [1426, 87] width 75 height 14
click at [1029, 37] on div at bounding box center [753, 376] width 1507 height 753
